Goal: Information Seeking & Learning: Learn about a topic

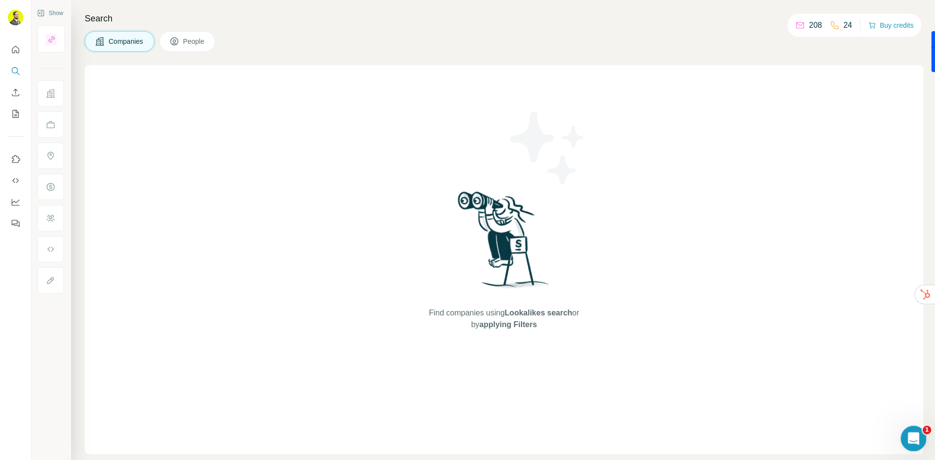
click at [914, 431] on div "Open Intercom Messenger" at bounding box center [912, 437] width 32 height 32
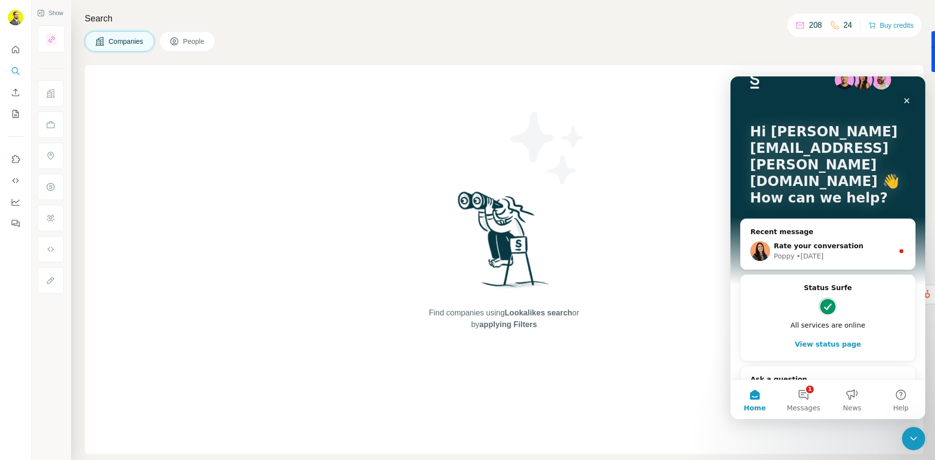
scroll to position [34, 0]
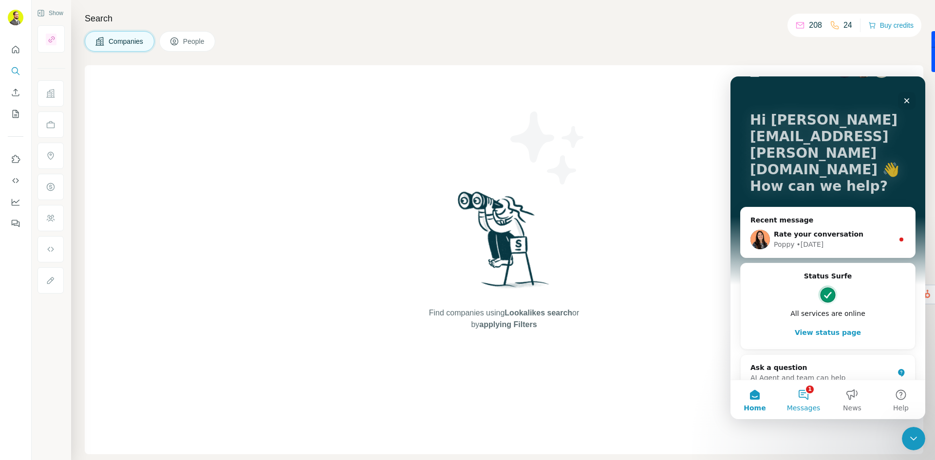
click at [811, 405] on span "Messages" at bounding box center [804, 408] width 34 height 7
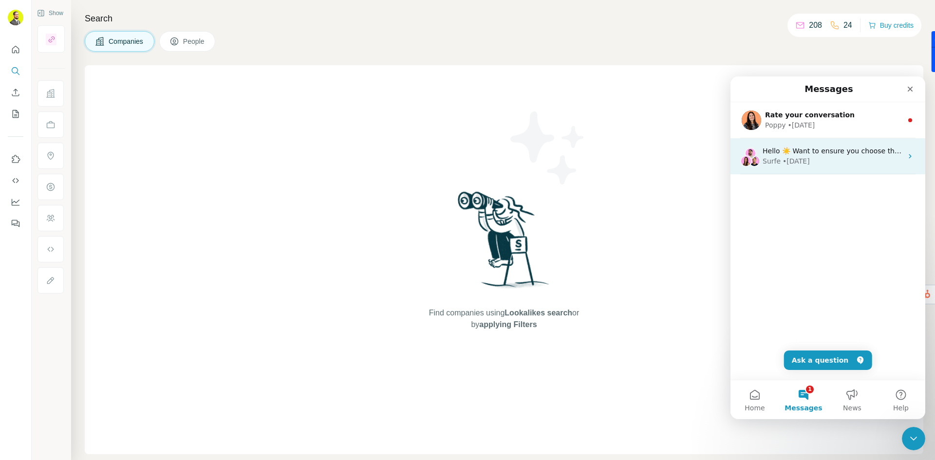
click at [848, 156] on div "Surfe • [DATE]" at bounding box center [832, 161] width 140 height 10
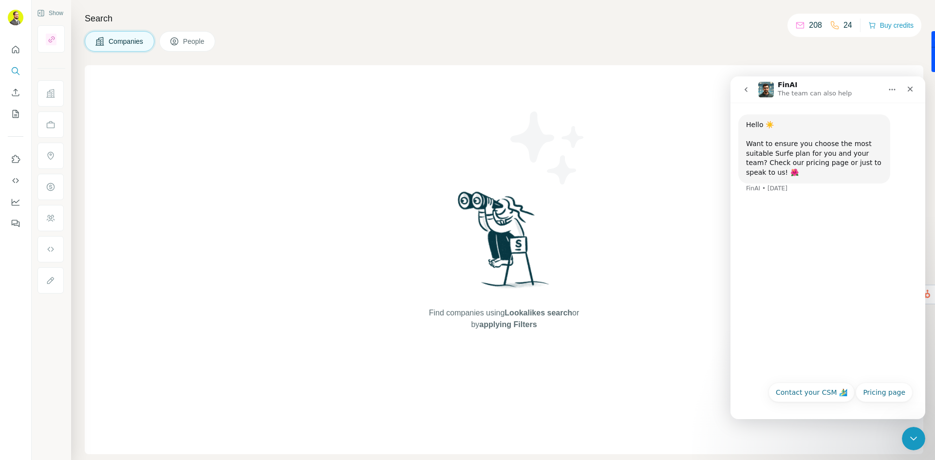
click at [747, 88] on icon "go back" at bounding box center [745, 89] width 3 height 5
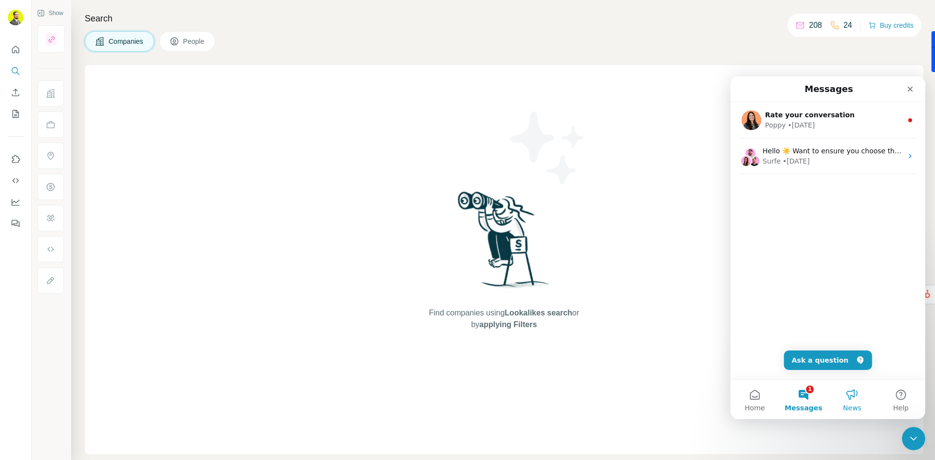
click at [856, 394] on button "News" at bounding box center [852, 399] width 49 height 39
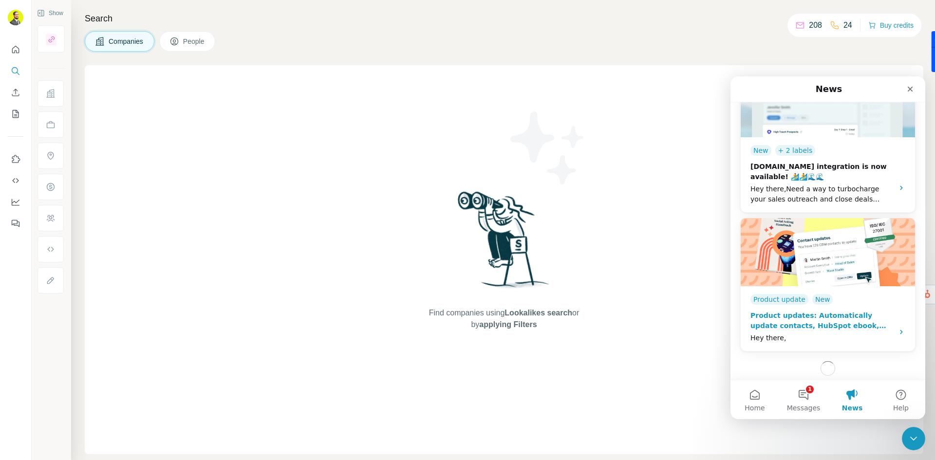
scroll to position [1234, 0]
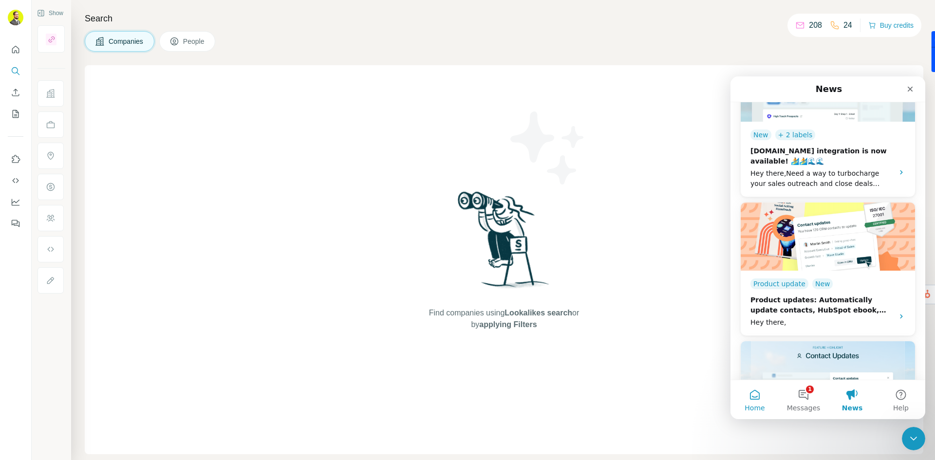
click at [759, 401] on button "Home" at bounding box center [754, 399] width 49 height 39
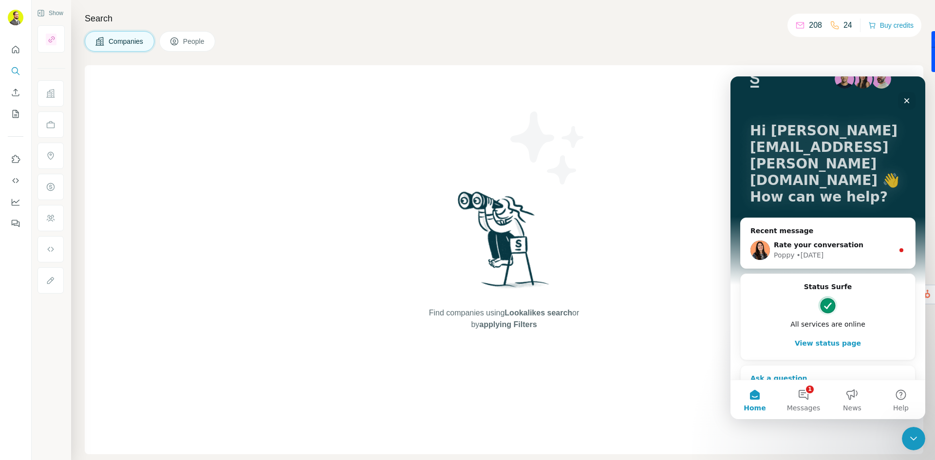
scroll to position [34, 0]
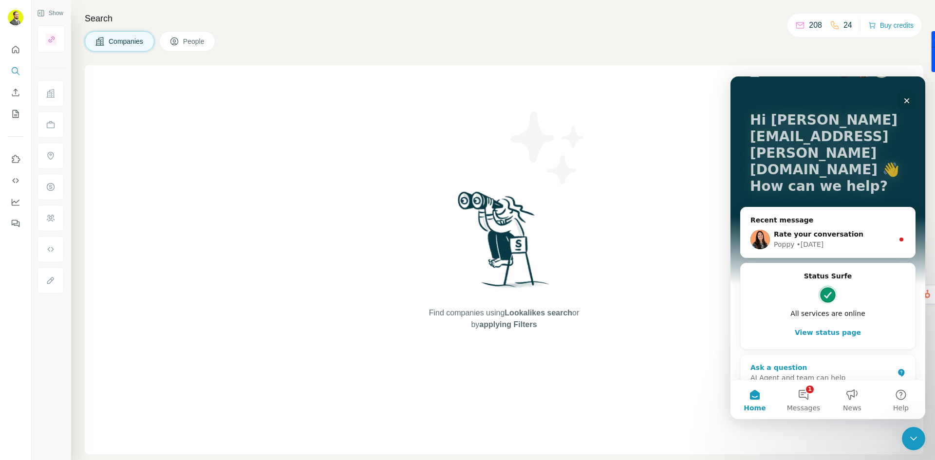
click at [839, 373] on div "AI Agent and team can help" at bounding box center [821, 378] width 143 height 10
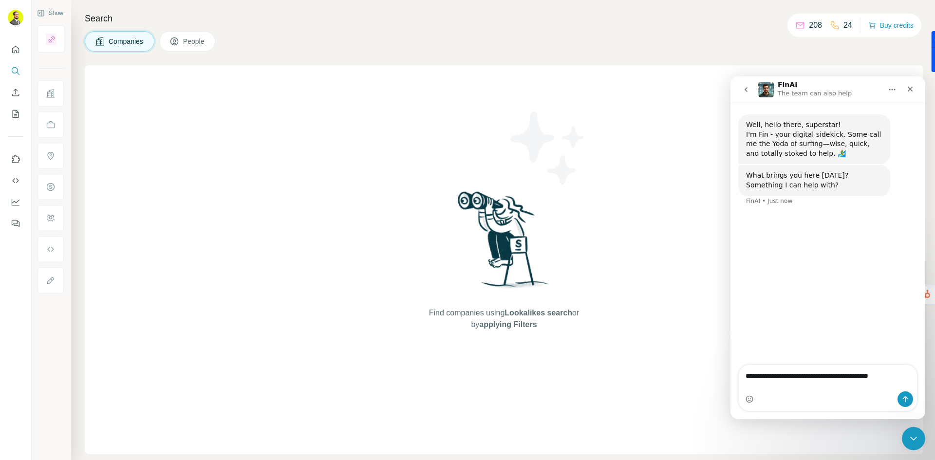
type textarea "**********"
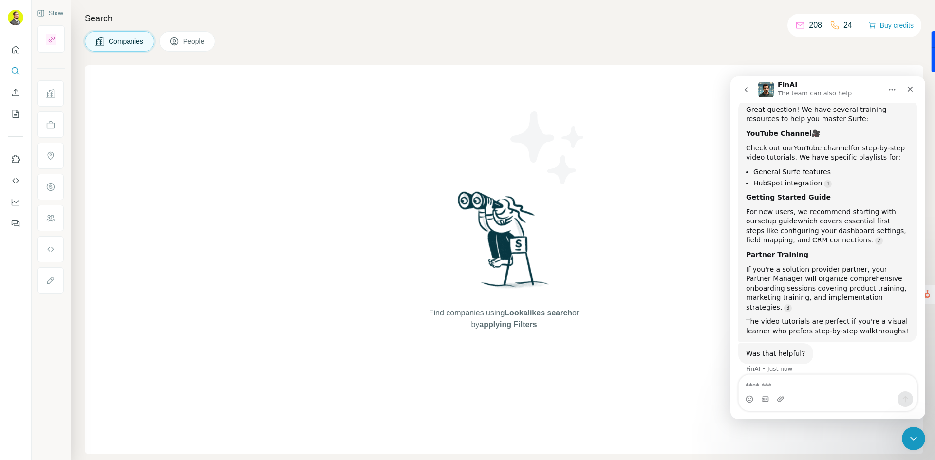
scroll to position [144, 0]
click at [790, 167] on link "General Surfe features" at bounding box center [791, 170] width 77 height 8
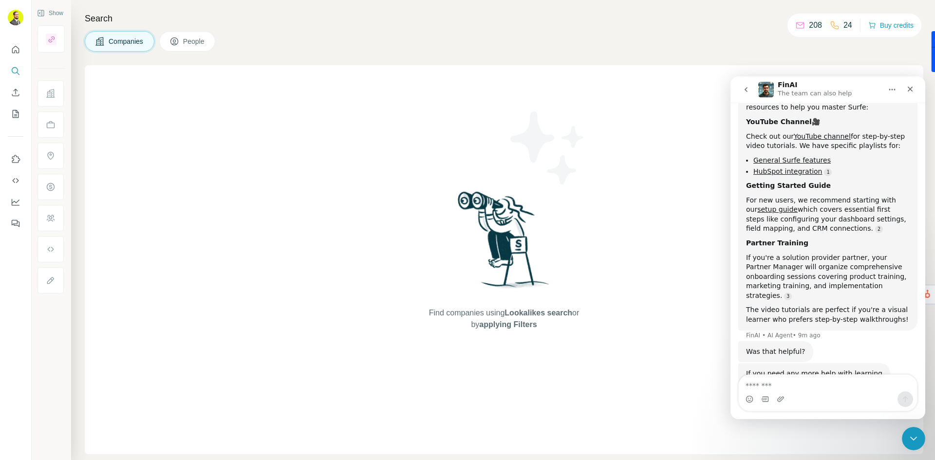
scroll to position [204, 0]
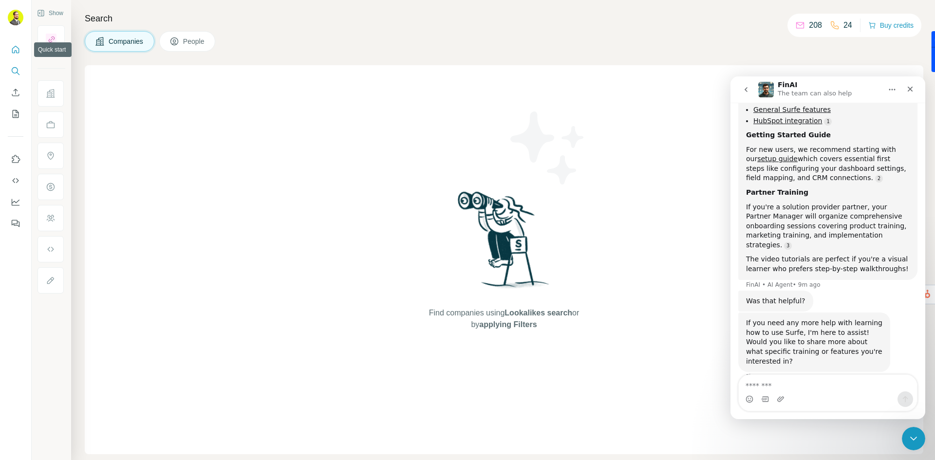
click at [14, 51] on icon "Quick start" at bounding box center [16, 50] width 10 height 10
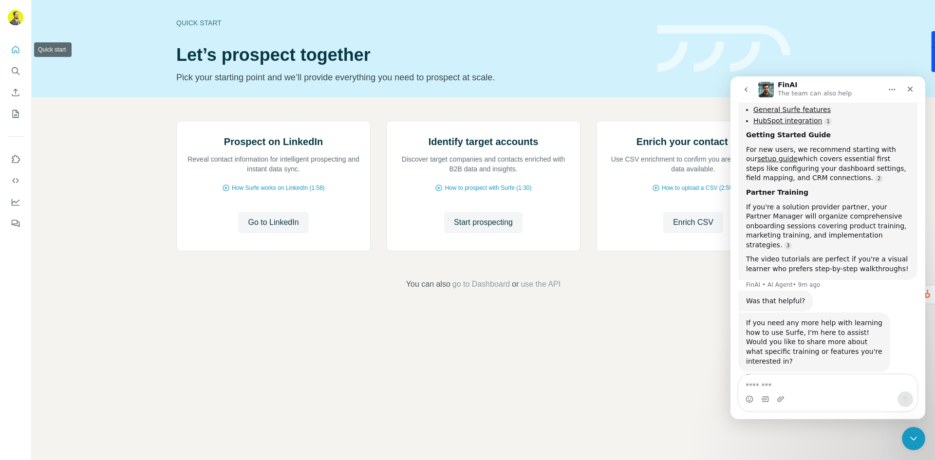
click at [19, 51] on icon "Quick start" at bounding box center [16, 50] width 10 height 10
click at [15, 45] on icon "Quick start" at bounding box center [16, 50] width 10 height 10
click at [908, 90] on icon "Close" at bounding box center [909, 89] width 5 height 5
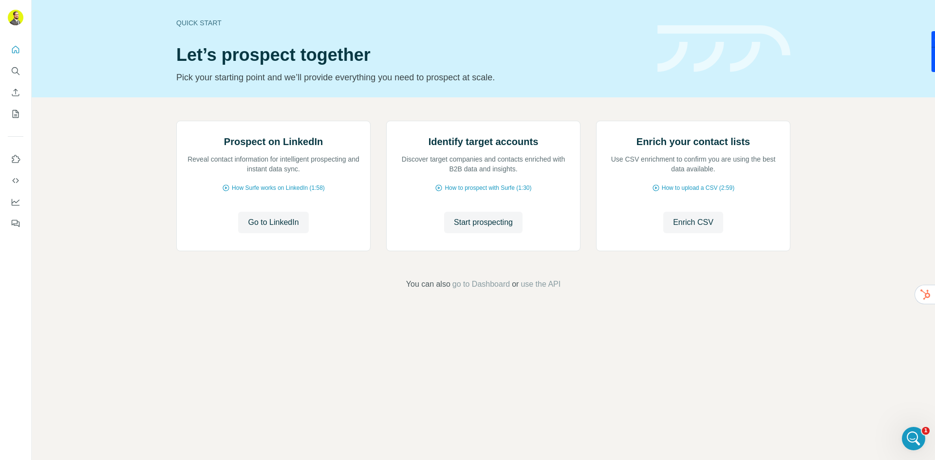
scroll to position [194, 0]
click at [494, 192] on span "How to prospect with Surfe (1:30)" at bounding box center [487, 188] width 87 height 9
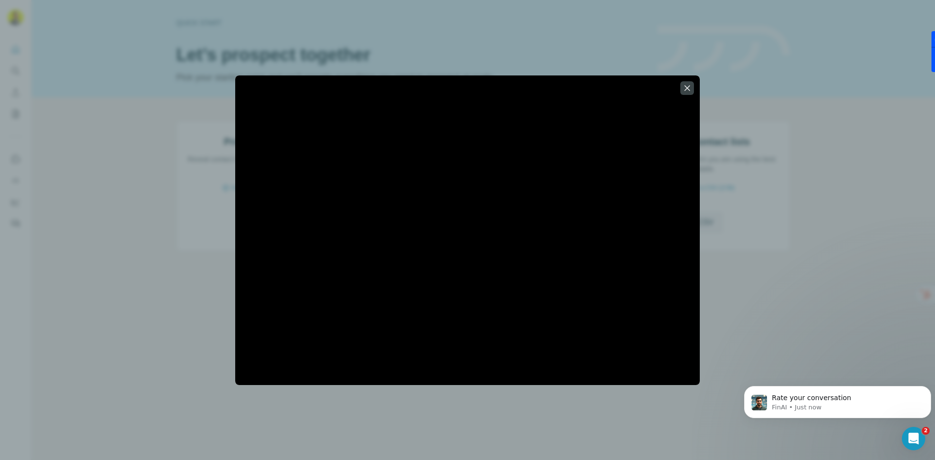
scroll to position [316, 0]
